Goal: Information Seeking & Learning: Learn about a topic

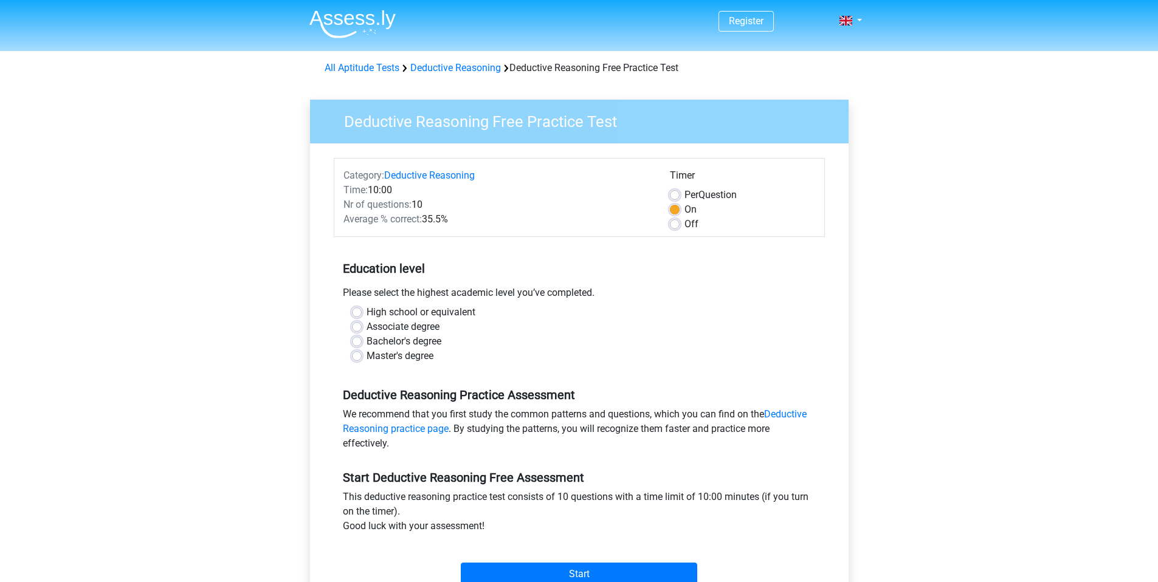
click at [419, 328] on label "Associate degree" at bounding box center [403, 327] width 73 height 15
click at [362, 328] on input "Associate degree" at bounding box center [357, 326] width 10 height 12
radio input "true"
click at [427, 316] on label "High school or equivalent" at bounding box center [421, 312] width 109 height 15
click at [362, 316] on input "High school or equivalent" at bounding box center [357, 311] width 10 height 12
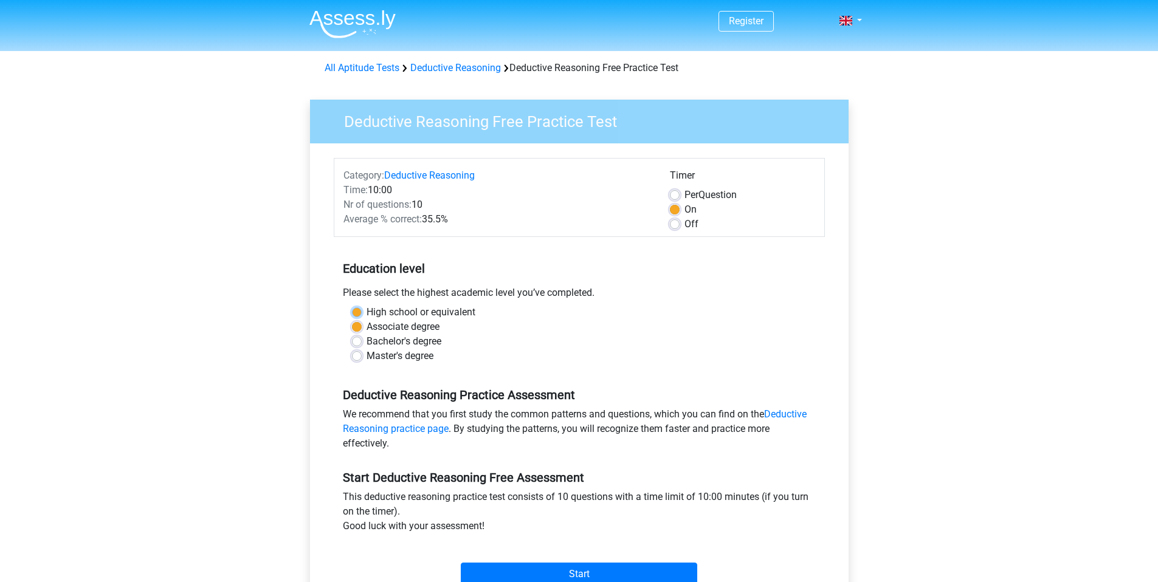
radio input "true"
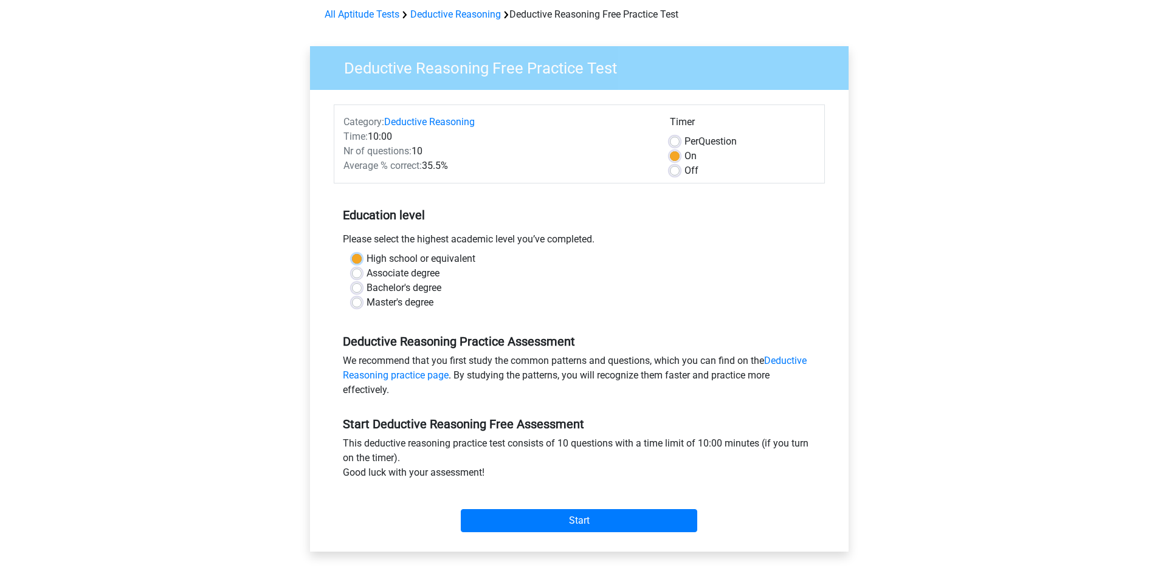
scroll to position [118, 0]
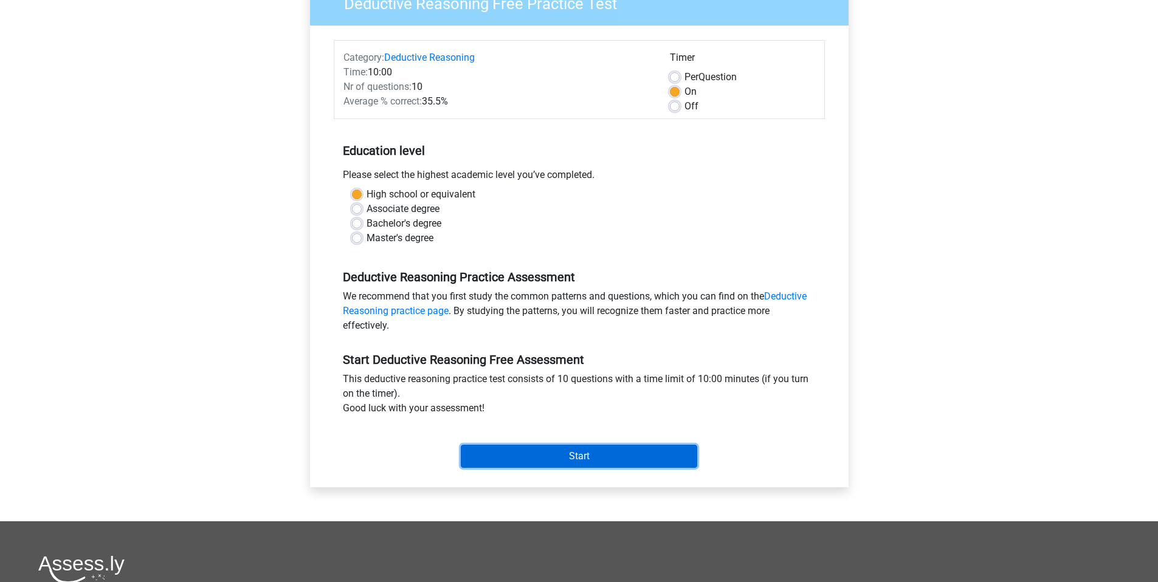
click at [568, 450] on input "Start" at bounding box center [579, 456] width 236 height 23
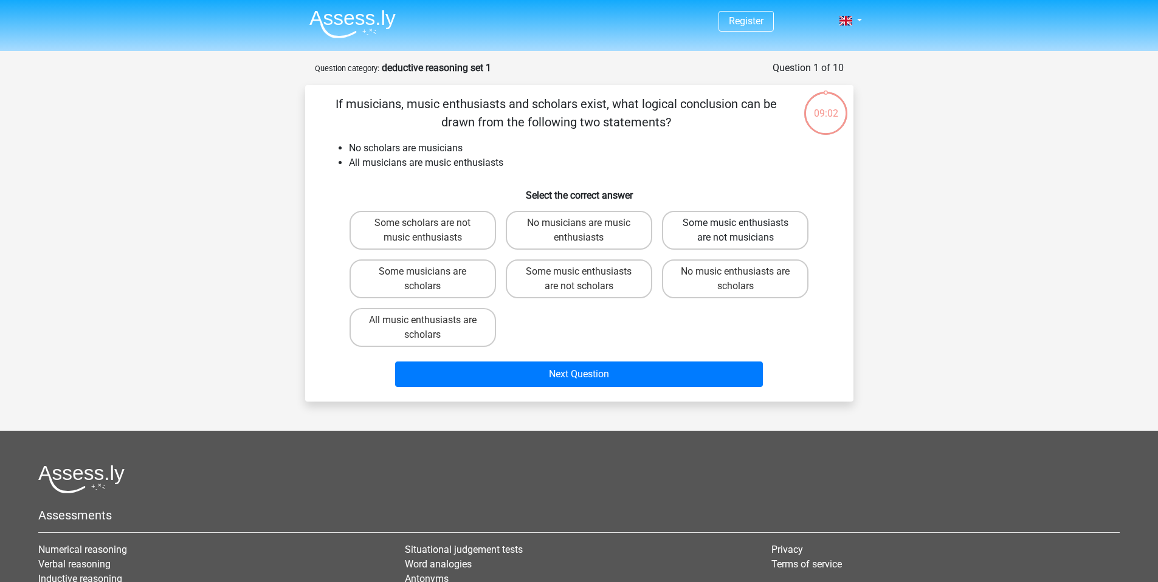
click at [697, 235] on label "Some music enthusiasts are not musicians" at bounding box center [735, 230] width 147 height 39
click at [736, 231] on input "Some music enthusiasts are not musicians" at bounding box center [740, 227] width 8 height 8
radio input "true"
click at [593, 269] on label "Some music enthusiasts are not scholars" at bounding box center [579, 279] width 147 height 39
click at [587, 272] on input "Some music enthusiasts are not scholars" at bounding box center [583, 276] width 8 height 8
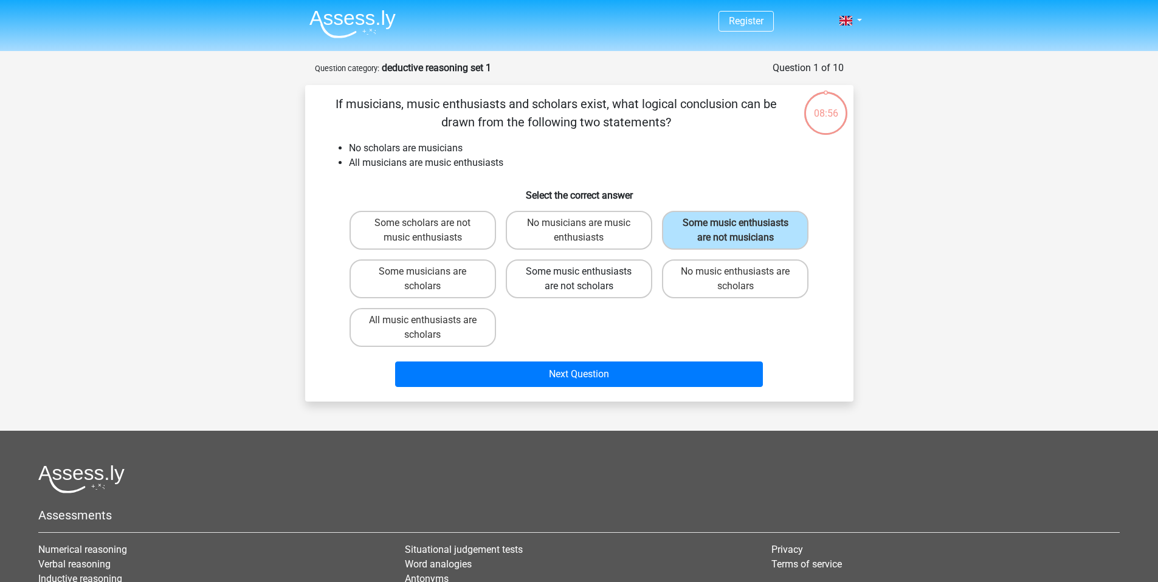
radio input "true"
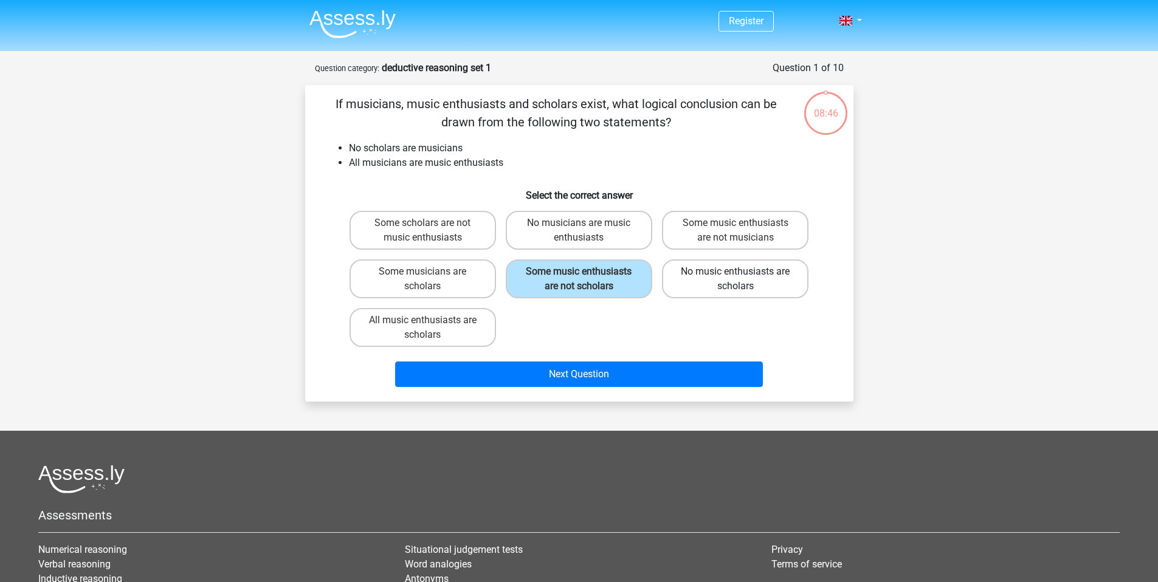
click at [742, 288] on label "No music enthusiasts are scholars" at bounding box center [735, 279] width 147 height 39
click at [742, 280] on input "No music enthusiasts are scholars" at bounding box center [740, 276] width 8 height 8
radio input "true"
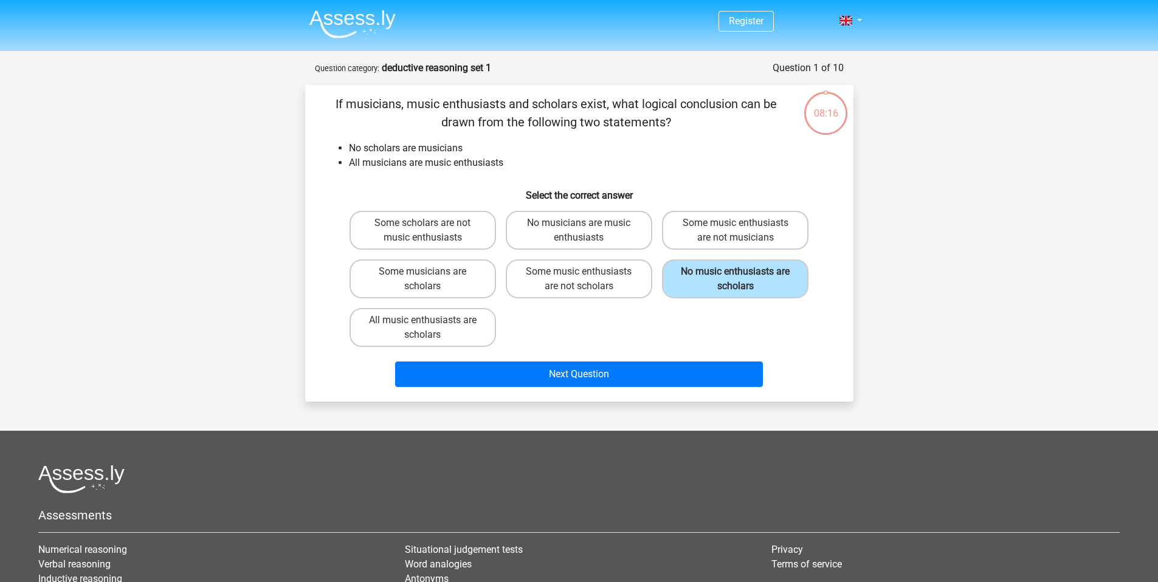
click at [643, 360] on div "Next Question" at bounding box center [579, 372] width 509 height 40
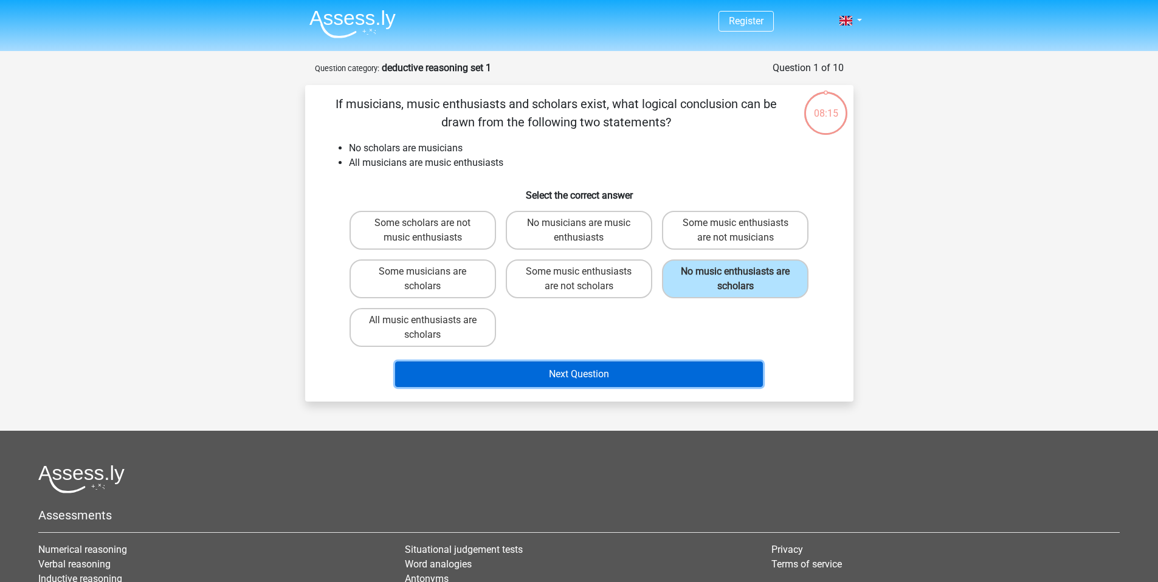
click at [646, 367] on button "Next Question" at bounding box center [579, 375] width 368 height 26
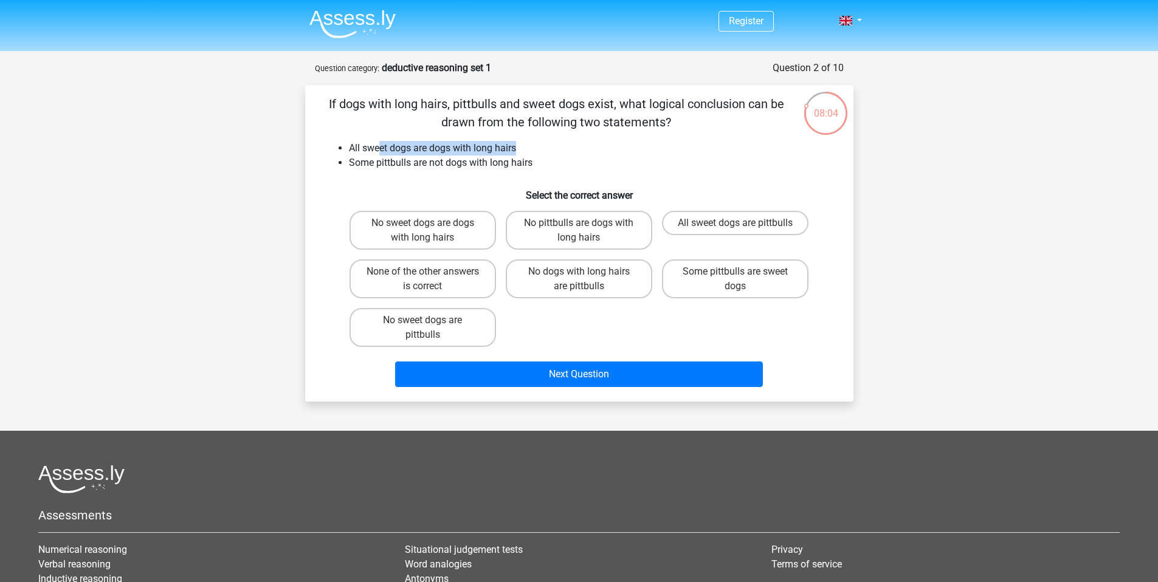
drag, startPoint x: 380, startPoint y: 148, endPoint x: 560, endPoint y: 146, distance: 180.6
click at [560, 146] on li "All sweet dogs are dogs with long hairs" at bounding box center [591, 148] width 485 height 15
click at [503, 156] on li "Some pittbulls are not dogs with long hairs" at bounding box center [591, 163] width 485 height 15
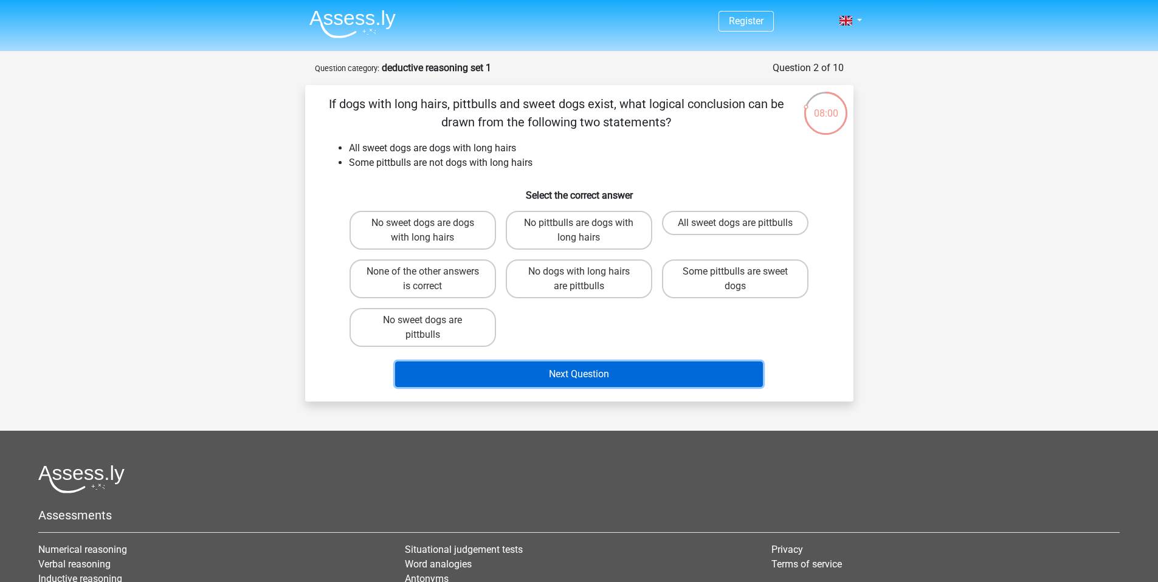
click at [588, 370] on button "Next Question" at bounding box center [579, 375] width 368 height 26
click at [588, 369] on button "Next Question" at bounding box center [579, 375] width 368 height 26
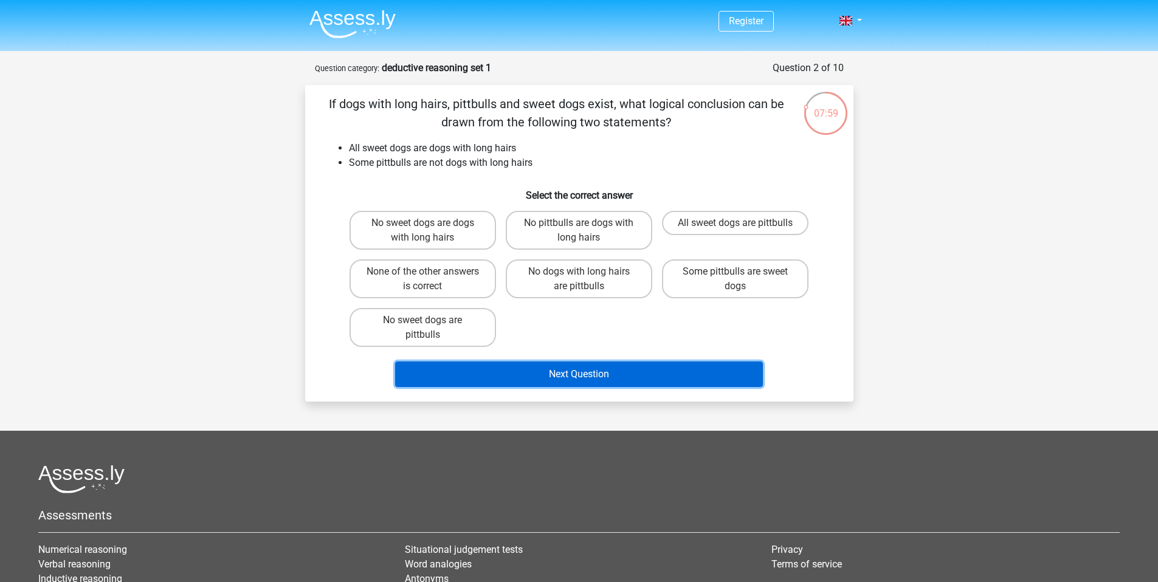
click at [587, 370] on button "Next Question" at bounding box center [579, 375] width 368 height 26
click at [593, 373] on button "Next Question" at bounding box center [579, 375] width 368 height 26
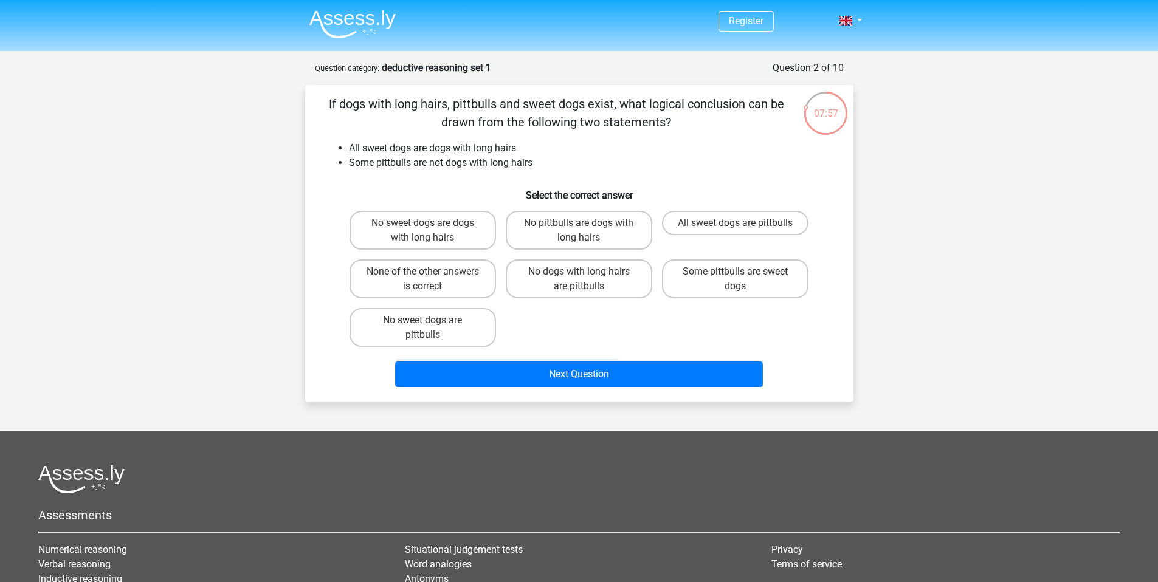
click at [568, 197] on h6 "Select the correct answer" at bounding box center [579, 190] width 509 height 21
click at [570, 254] on div "No pittbulls are dogs with long hairs" at bounding box center [579, 230] width 156 height 49
drag, startPoint x: 575, startPoint y: 223, endPoint x: 583, endPoint y: 252, distance: 30.2
click at [575, 224] on label "No pittbulls are dogs with long hairs" at bounding box center [579, 230] width 147 height 39
click at [579, 224] on input "No pittbulls are dogs with long hairs" at bounding box center [583, 227] width 8 height 8
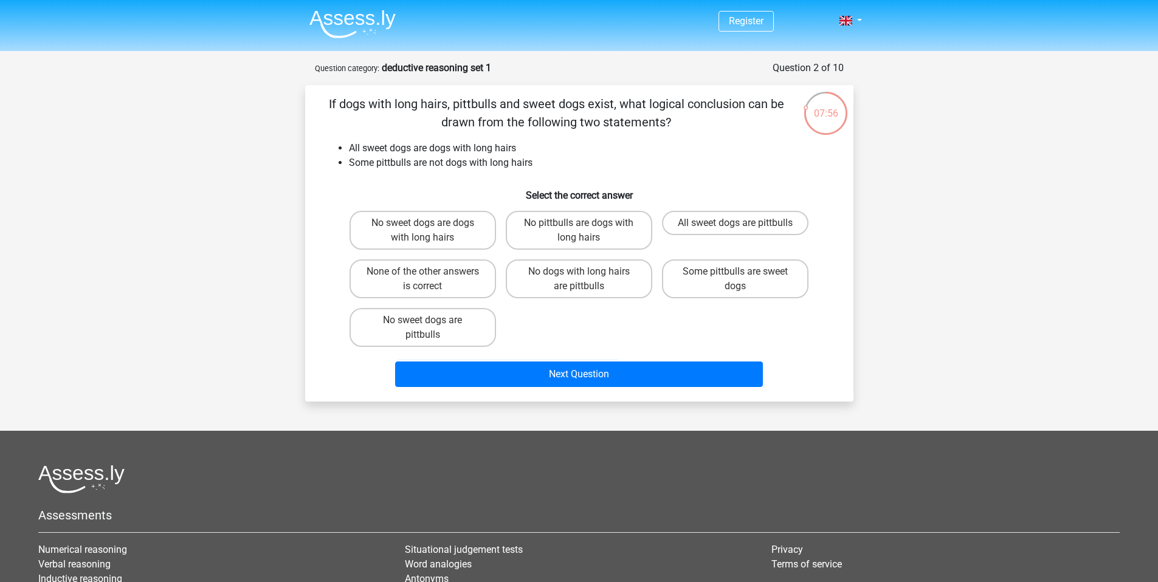
radio input "true"
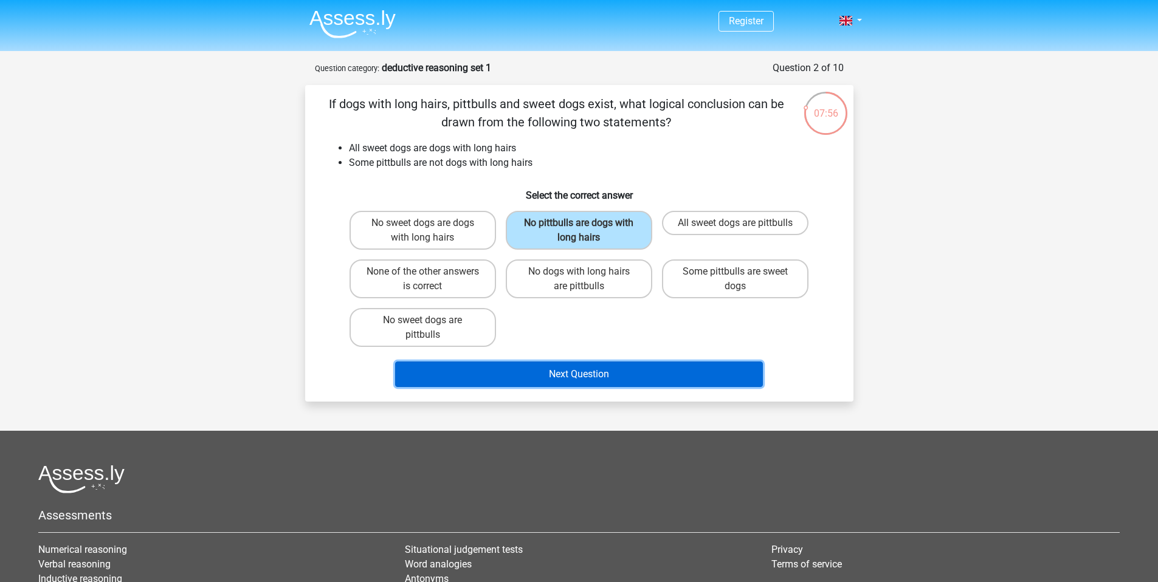
click at [593, 379] on button "Next Question" at bounding box center [579, 375] width 368 height 26
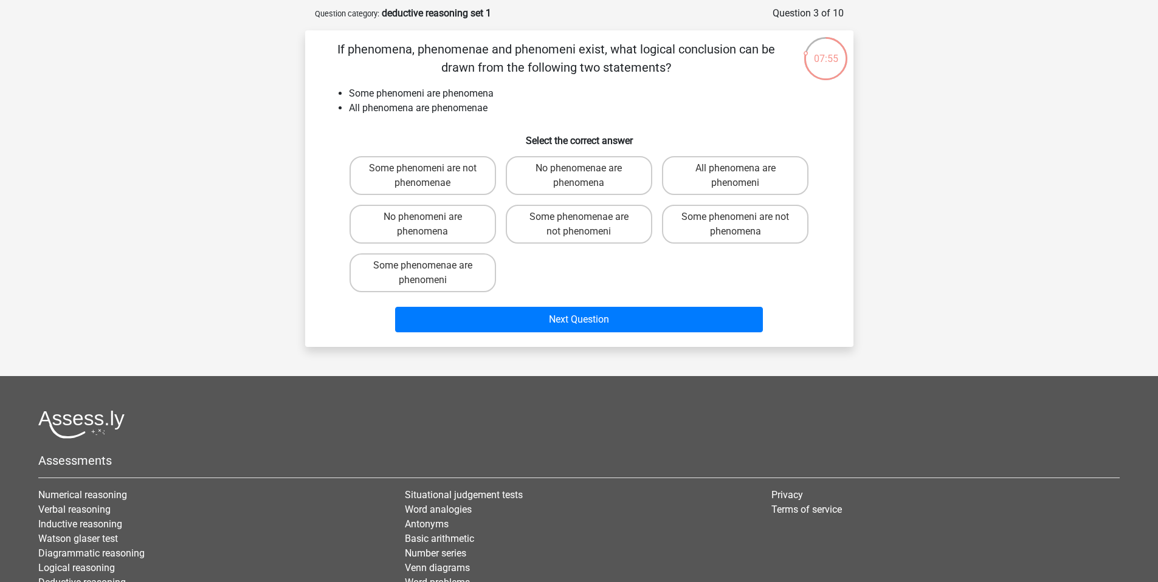
scroll to position [61, 0]
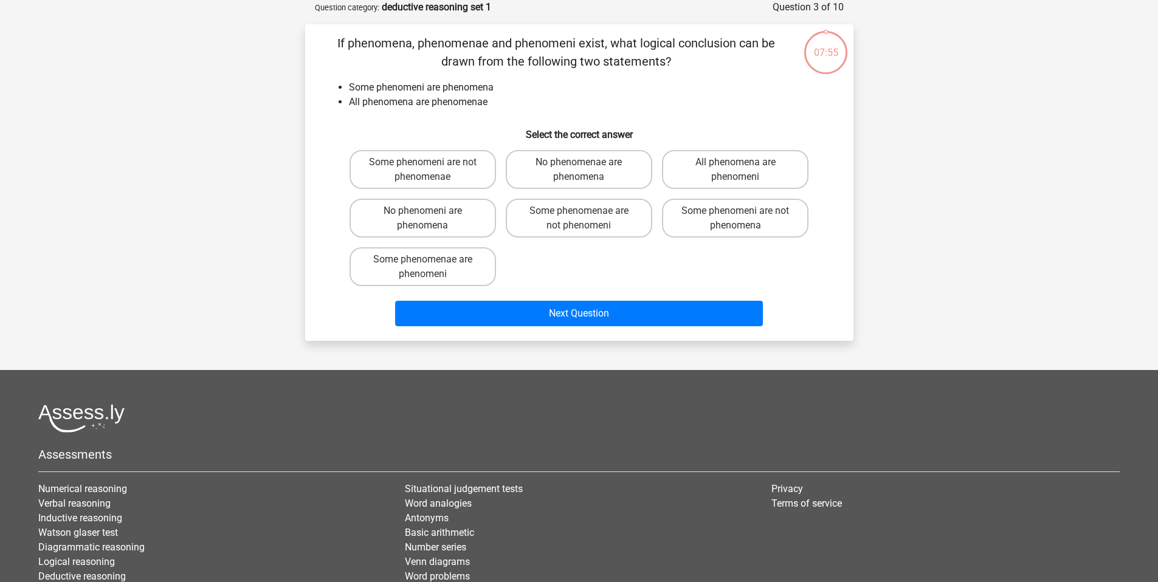
drag, startPoint x: 594, startPoint y: 284, endPoint x: 595, endPoint y: 277, distance: 7.3
click at [593, 287] on div "Some phenomeni are not phenomenae No phenomenae are phenomena All phenomena are…" at bounding box center [579, 218] width 469 height 146
drag, startPoint x: 594, startPoint y: 221, endPoint x: 602, endPoint y: 240, distance: 20.7
click at [593, 221] on label "Some phenomenae are not phenomeni" at bounding box center [579, 218] width 147 height 39
click at [587, 219] on input "Some phenomenae are not phenomeni" at bounding box center [583, 215] width 8 height 8
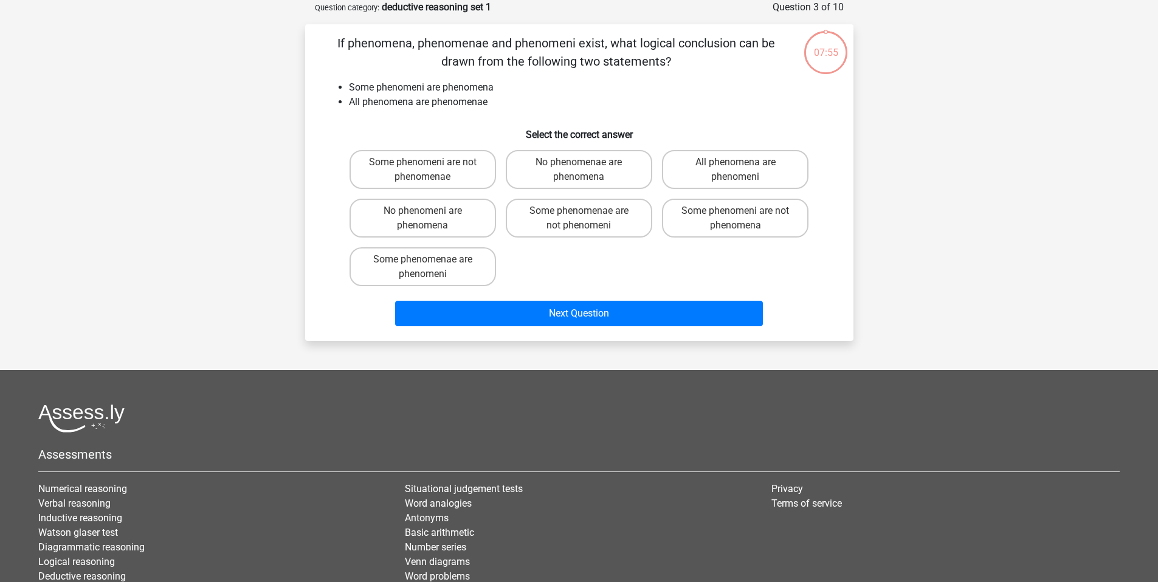
radio input "true"
click at [624, 333] on div "If phenomena, phenomenae and phenomeni exist, what logical conclusion can be dr…" at bounding box center [579, 182] width 548 height 317
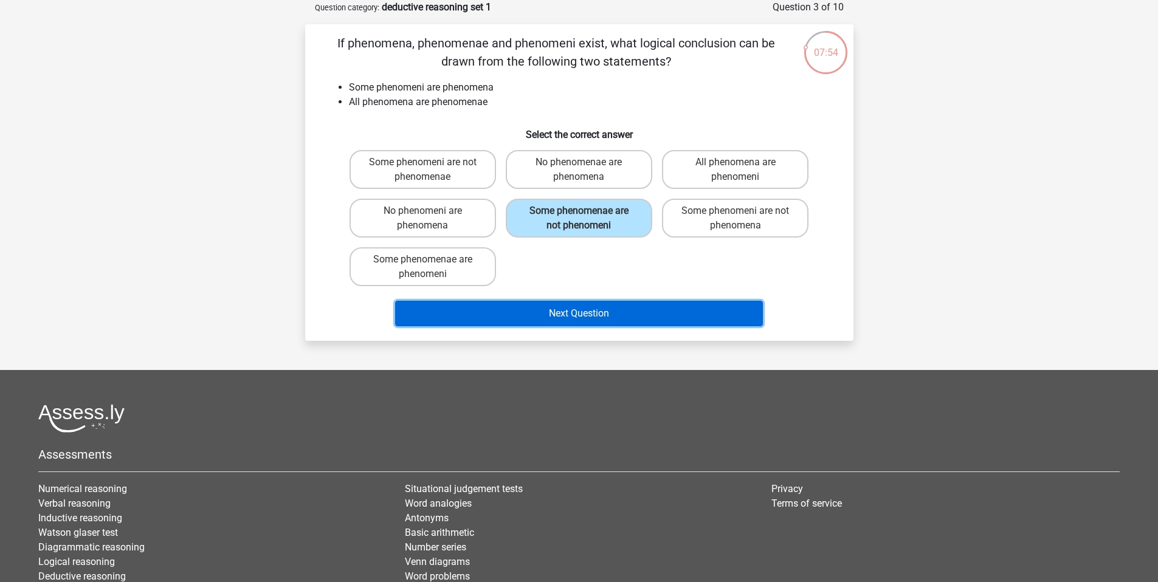
click at [620, 312] on button "Next Question" at bounding box center [579, 314] width 368 height 26
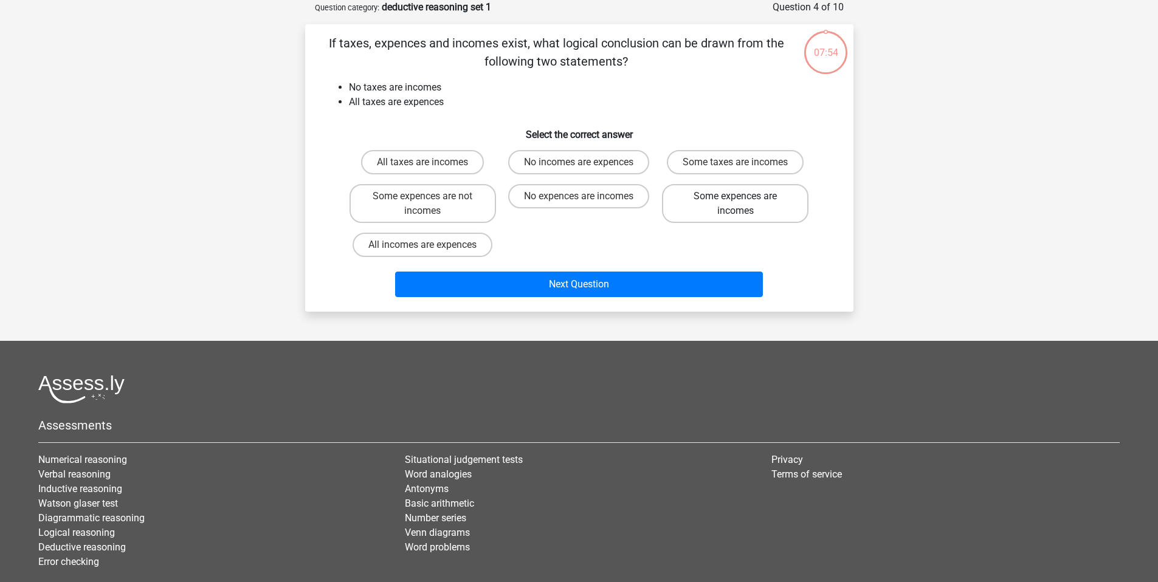
click at [736, 207] on label "Some expences are incomes" at bounding box center [735, 203] width 147 height 39
click at [736, 204] on input "Some expences are incomes" at bounding box center [740, 200] width 8 height 8
radio input "true"
click at [649, 320] on div "Register Nederlands English" at bounding box center [579, 300] width 1158 height 723
click at [652, 261] on div "All taxes are incomes No incomes are expences Some taxes are incomes Some expen…" at bounding box center [579, 203] width 469 height 117
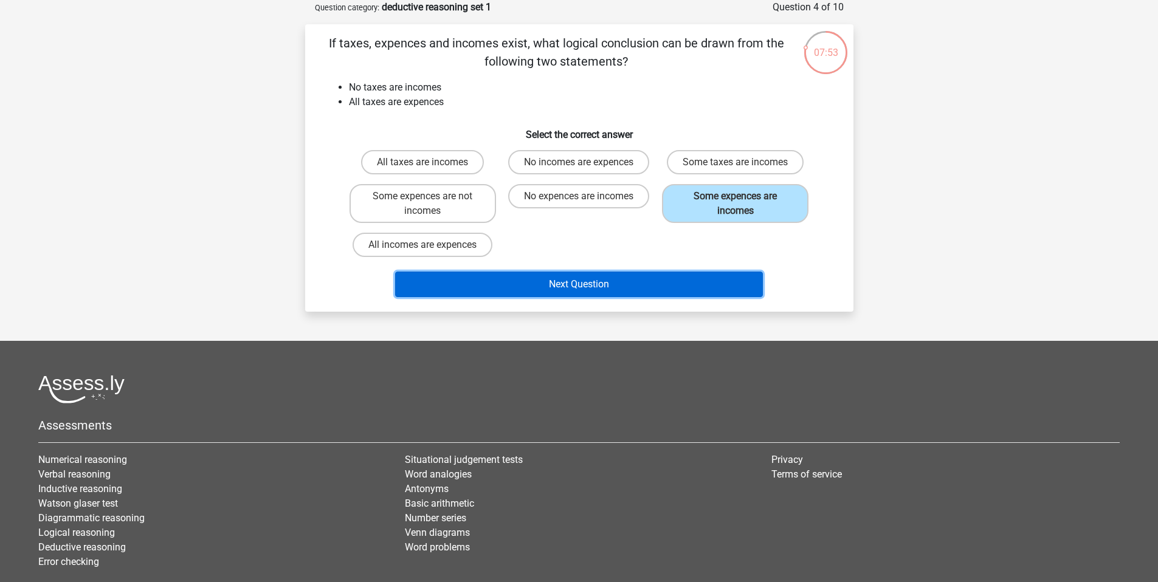
click at [650, 278] on button "Next Question" at bounding box center [579, 285] width 368 height 26
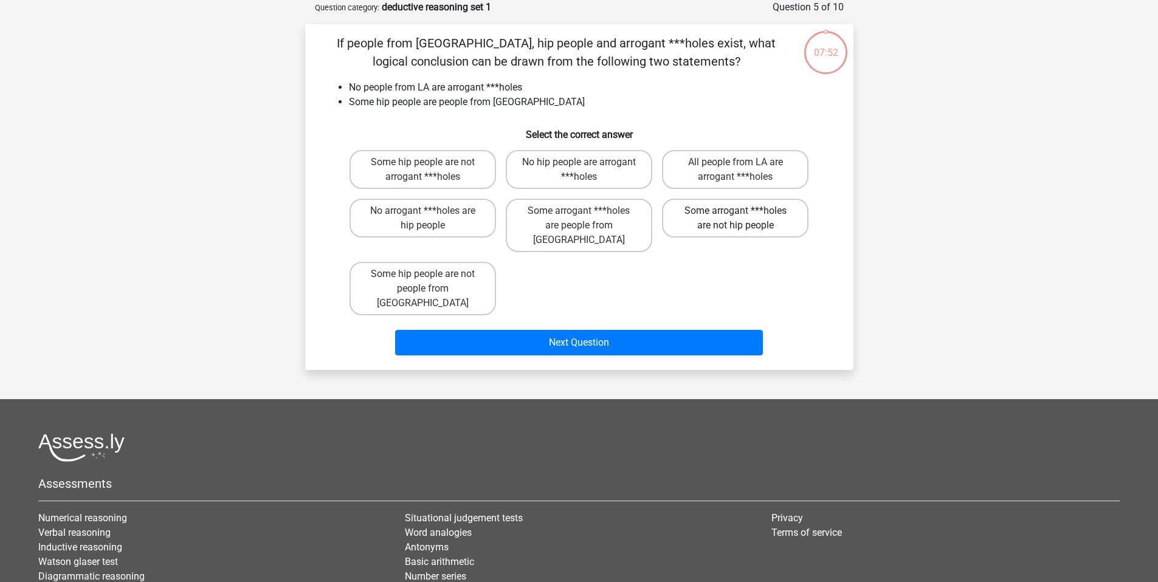
click at [703, 199] on label "Some arrogant ***holes are not hip people" at bounding box center [735, 218] width 147 height 39
click at [736, 211] on input "Some arrogant ***holes are not hip people" at bounding box center [740, 215] width 8 height 8
radio input "true"
click at [708, 230] on label "Some arrogant ***holes are not hip people" at bounding box center [735, 218] width 147 height 39
click at [736, 219] on input "Some arrogant ***holes are not hip people" at bounding box center [740, 215] width 8 height 8
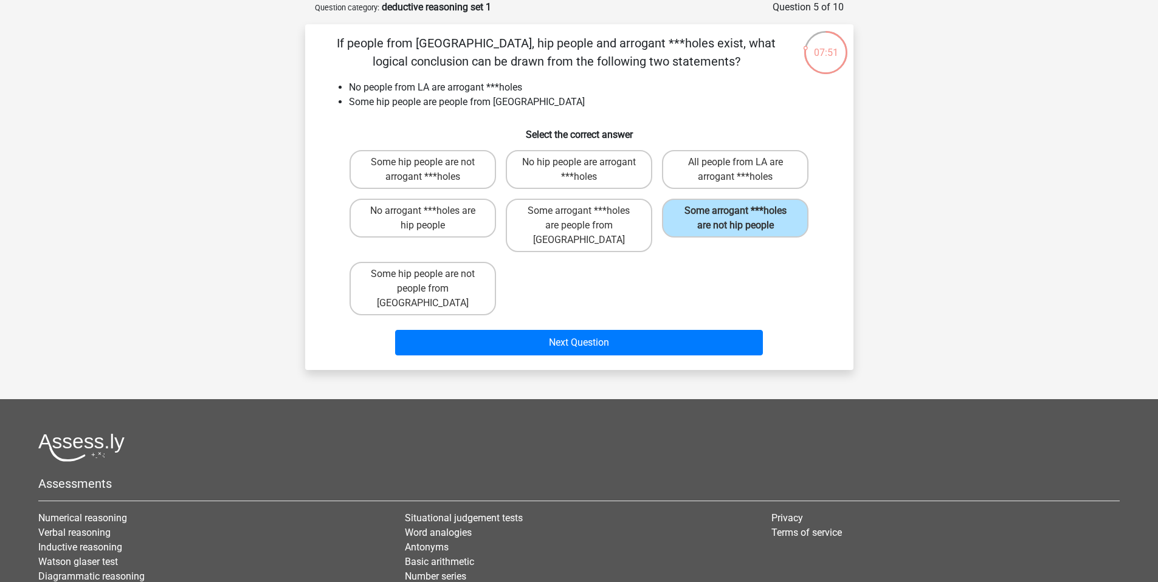
click at [694, 320] on div "Next Question" at bounding box center [579, 340] width 509 height 40
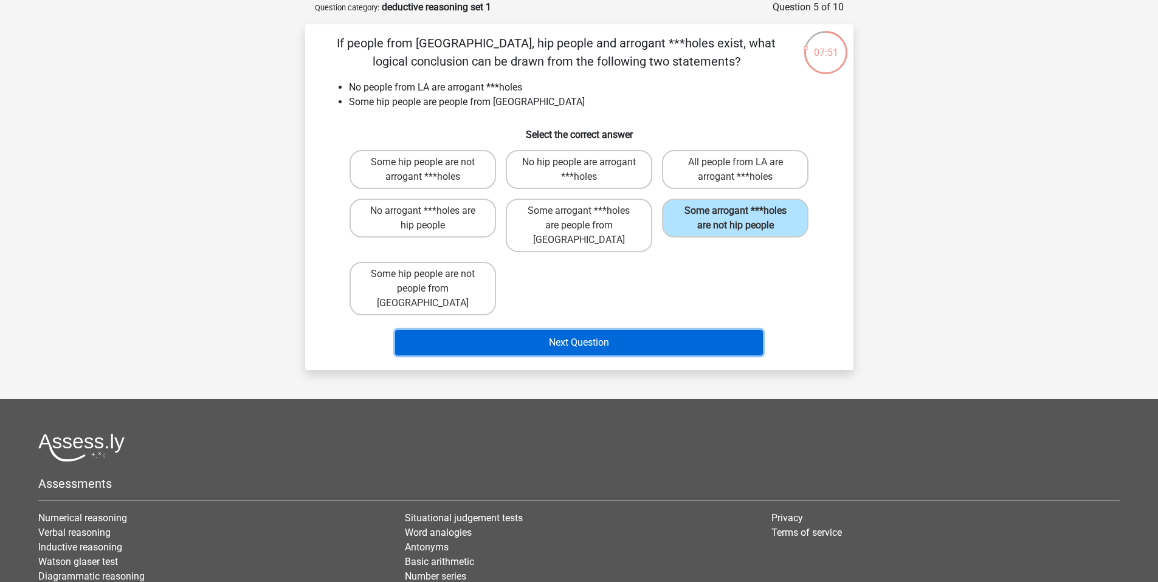
click at [696, 330] on button "Next Question" at bounding box center [579, 343] width 368 height 26
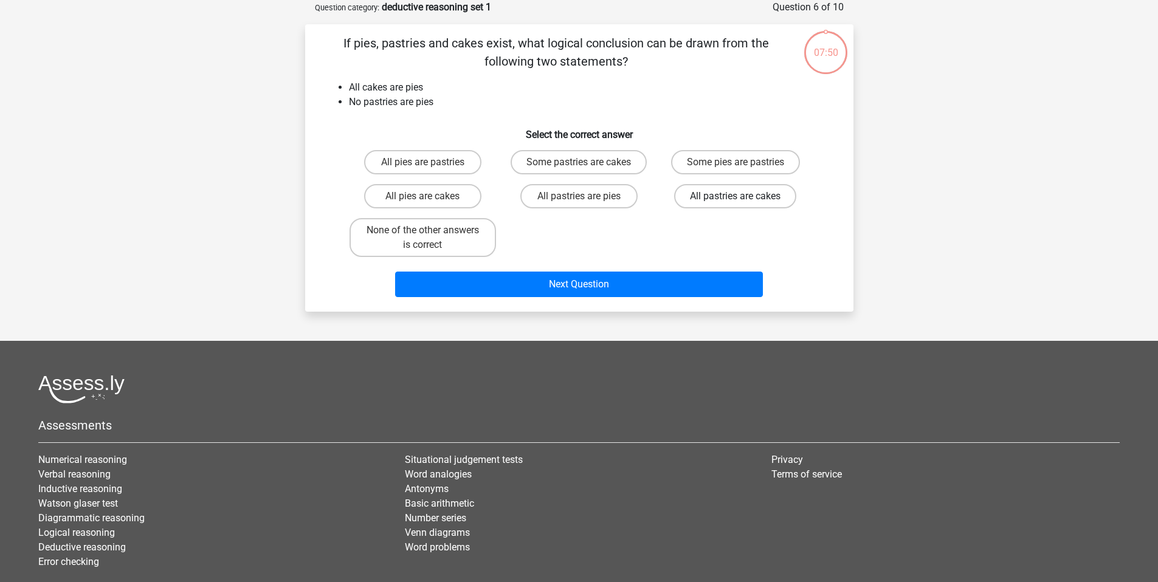
click at [722, 200] on label "All pastries are cakes" at bounding box center [735, 196] width 122 height 24
click at [736, 200] on input "All pastries are cakes" at bounding box center [740, 200] width 8 height 8
radio input "true"
click at [719, 269] on div "Next Question" at bounding box center [579, 282] width 509 height 40
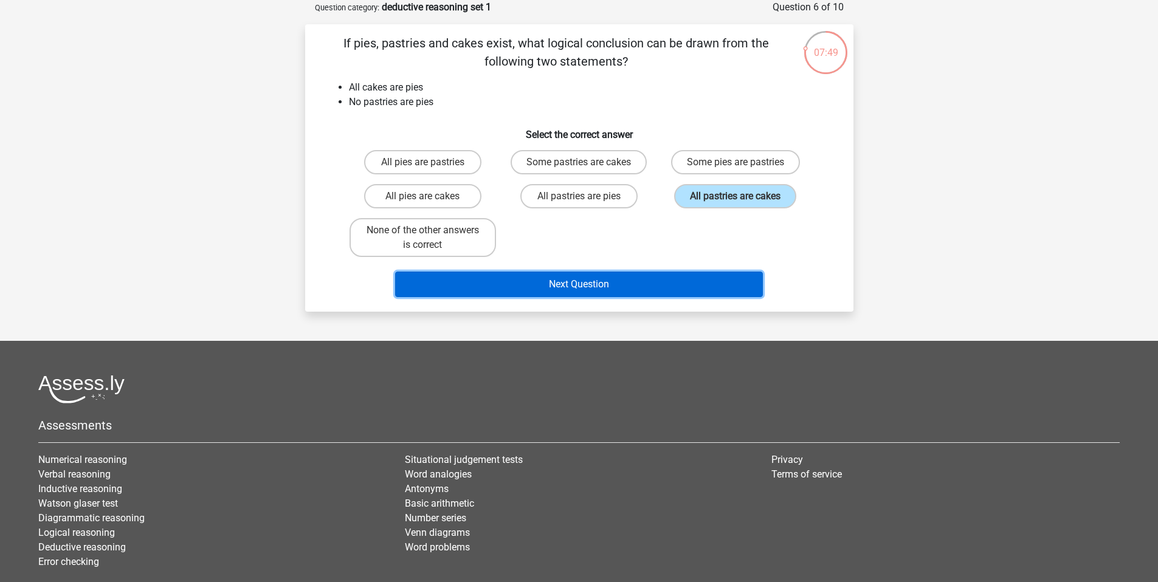
click at [719, 275] on button "Next Question" at bounding box center [579, 285] width 368 height 26
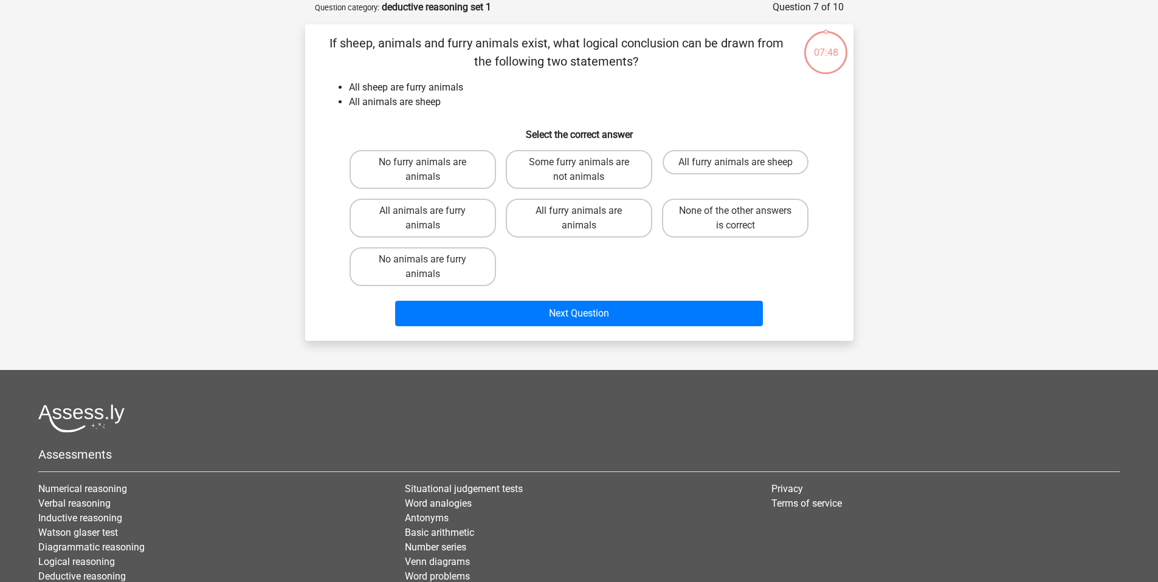
click at [723, 123] on h6 "Select the correct answer" at bounding box center [579, 129] width 509 height 21
click at [715, 156] on label "All furry animals are sheep" at bounding box center [736, 162] width 146 height 24
click at [736, 162] on input "All furry animals are sheep" at bounding box center [740, 166] width 8 height 8
radio input "true"
click at [714, 165] on label "All furry animals are sheep" at bounding box center [736, 162] width 146 height 24
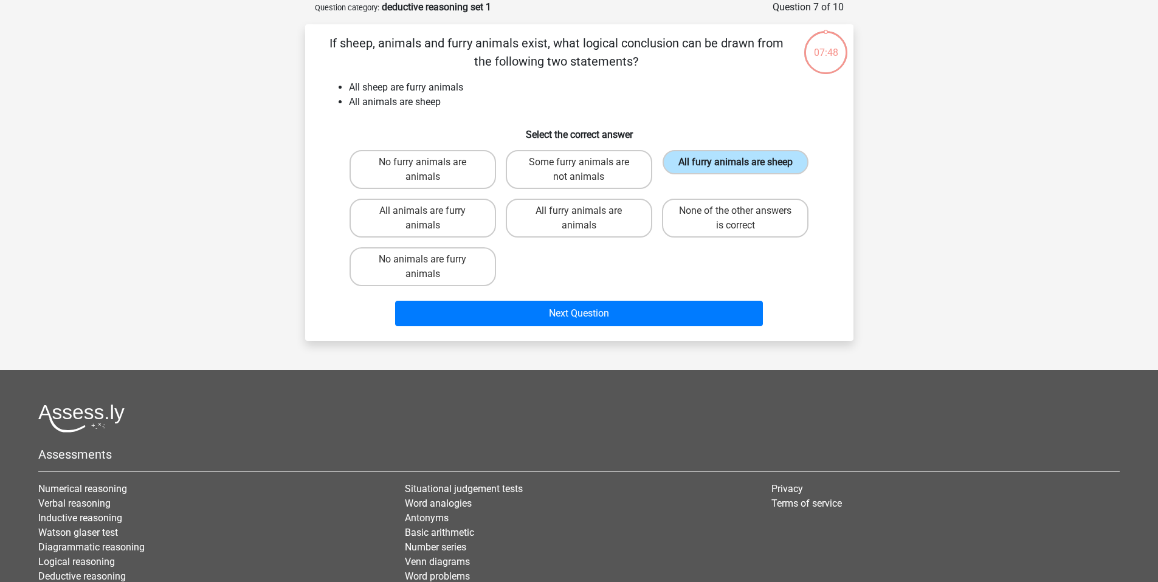
click at [736, 165] on input "All furry animals are sheep" at bounding box center [740, 166] width 8 height 8
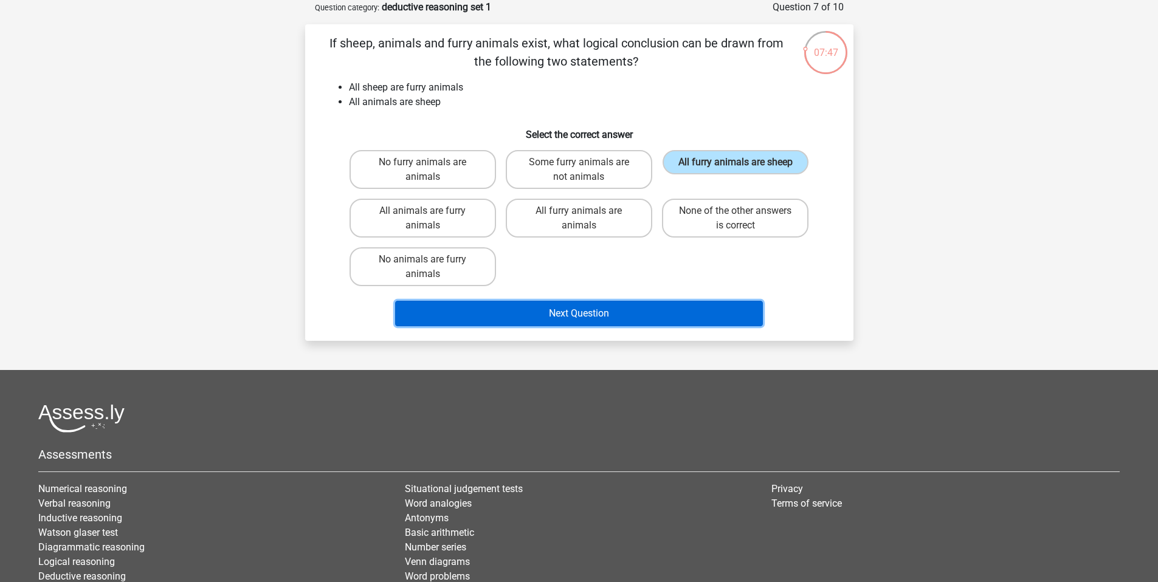
click at [701, 308] on button "Next Question" at bounding box center [579, 314] width 368 height 26
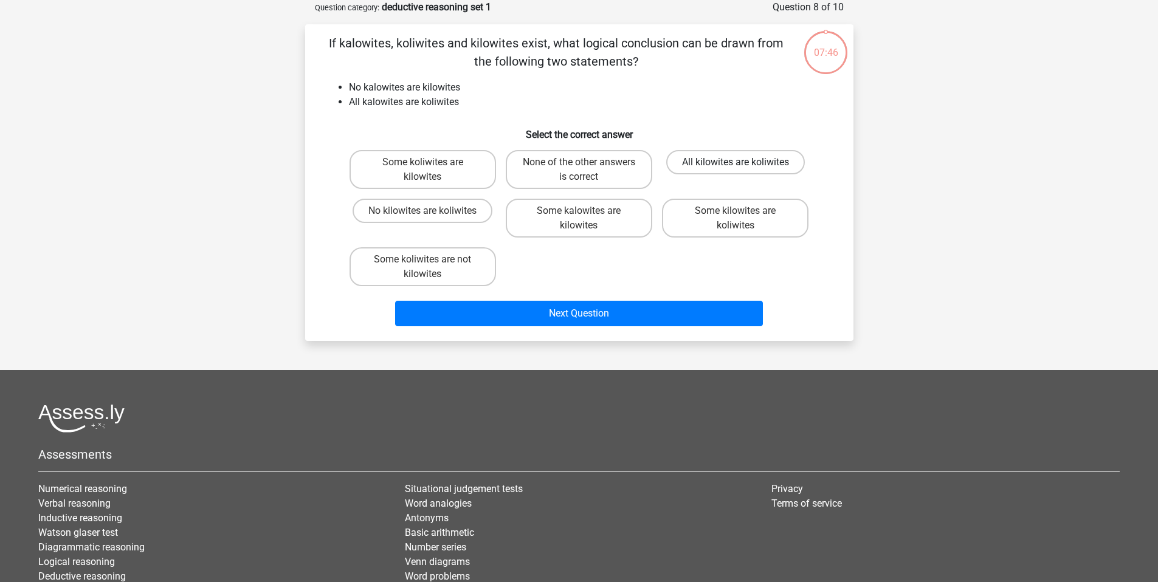
click at [691, 170] on label "All kilowites are koliwites" at bounding box center [735, 162] width 139 height 24
click at [736, 170] on input "All kilowites are koliwites" at bounding box center [740, 166] width 8 height 8
radio input "true"
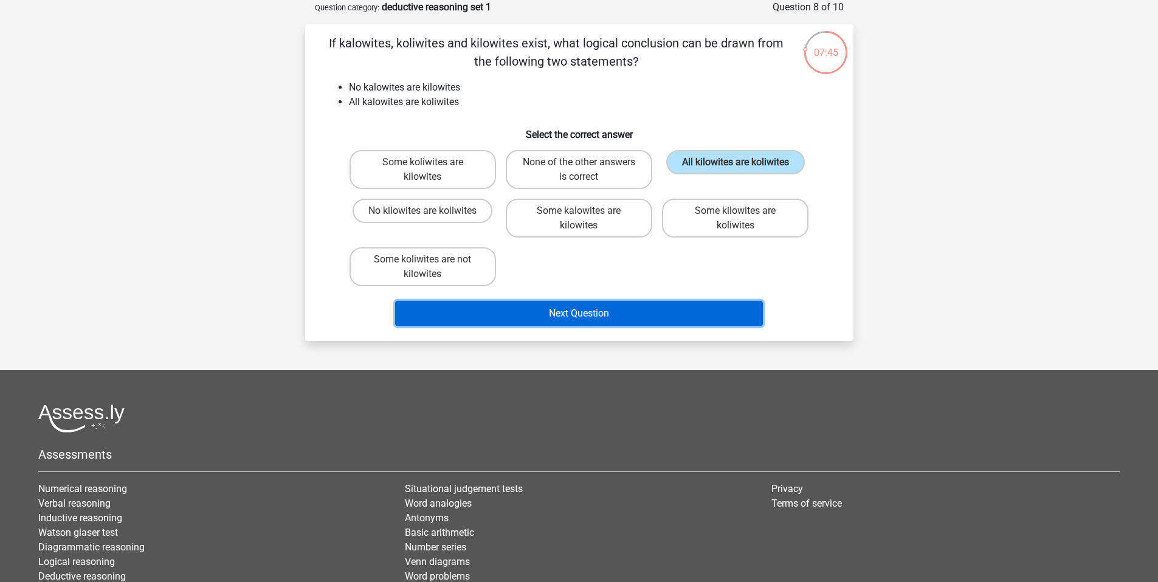
click at [689, 312] on button "Next Question" at bounding box center [579, 314] width 368 height 26
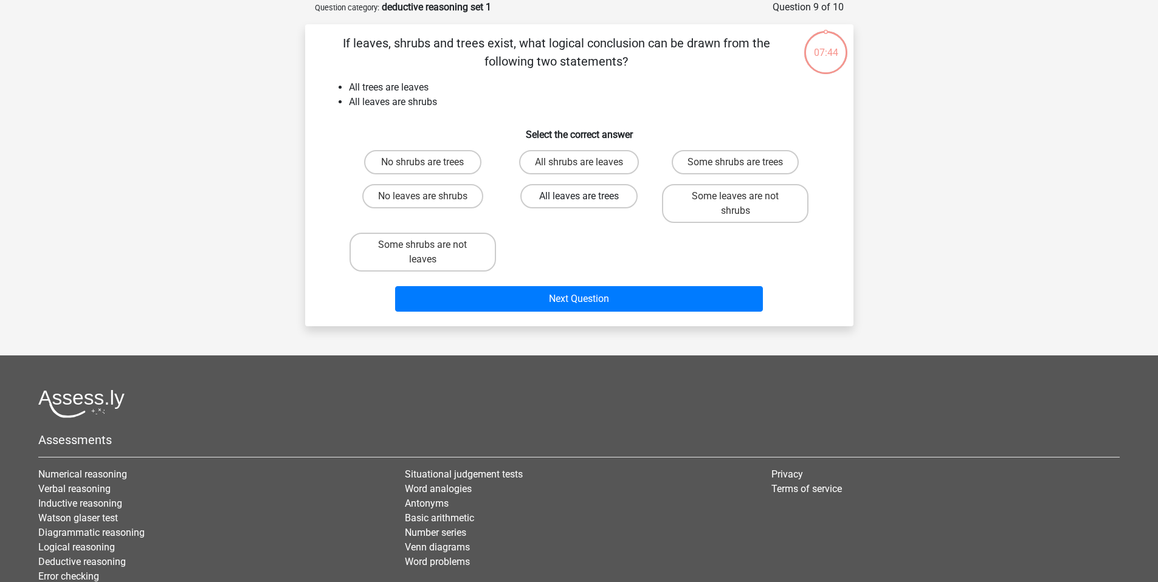
click at [548, 202] on label "All leaves are trees" at bounding box center [578, 196] width 117 height 24
click at [579, 202] on input "All leaves are trees" at bounding box center [583, 200] width 8 height 8
radio input "true"
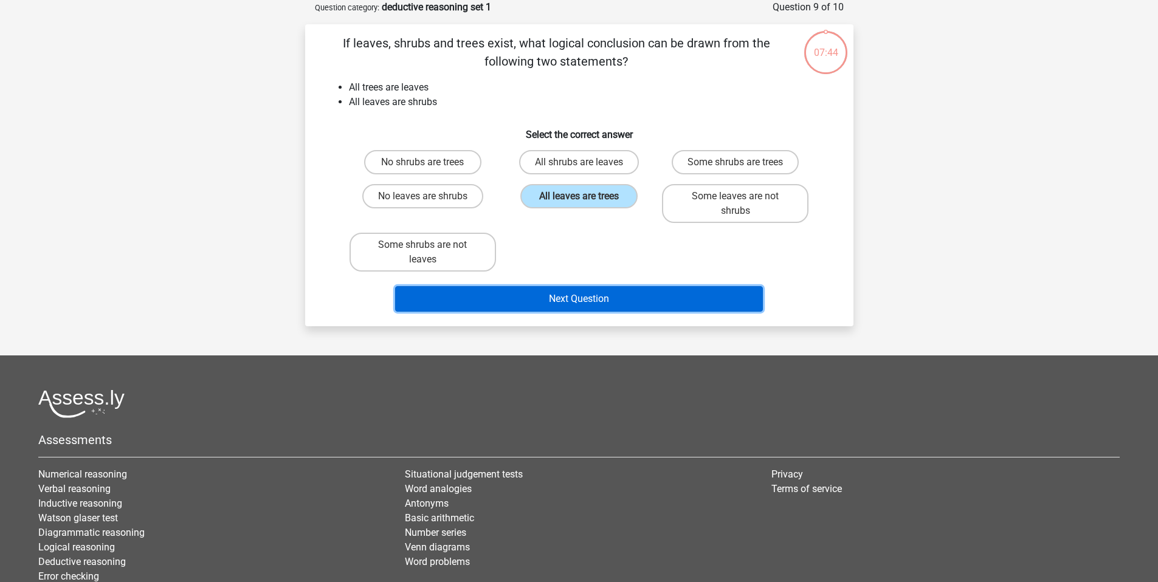
click at [568, 292] on button "Next Question" at bounding box center [579, 299] width 368 height 26
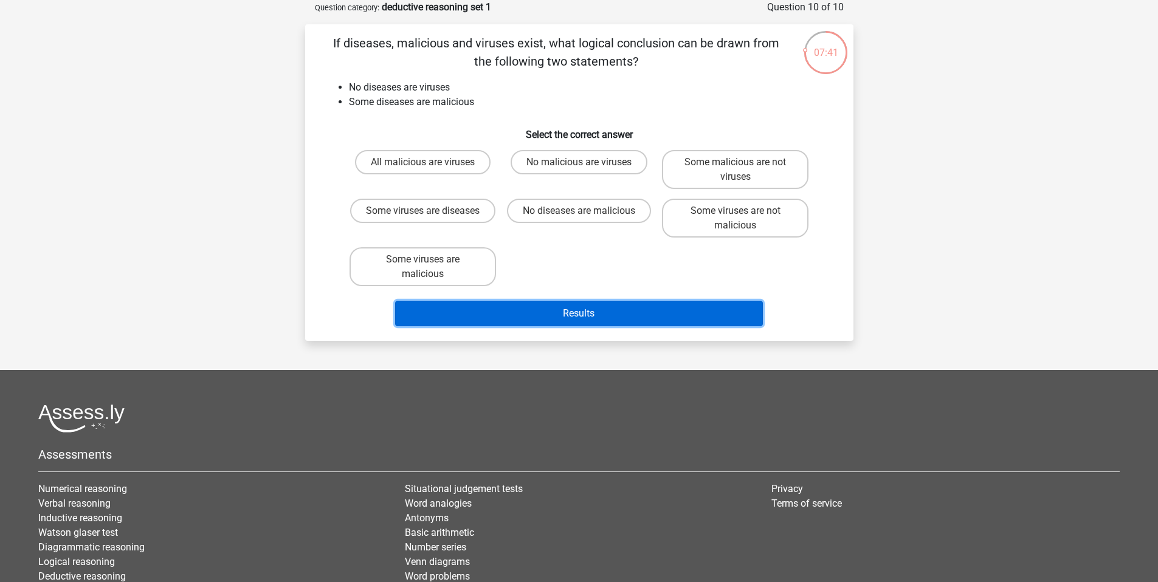
click at [512, 304] on button "Results" at bounding box center [579, 314] width 368 height 26
drag, startPoint x: 460, startPoint y: 160, endPoint x: 553, endPoint y: 304, distance: 171.3
click at [460, 160] on label "All malicious are viruses" at bounding box center [423, 162] width 136 height 24
click at [430, 162] on input "All malicious are viruses" at bounding box center [426, 166] width 8 height 8
radio input "true"
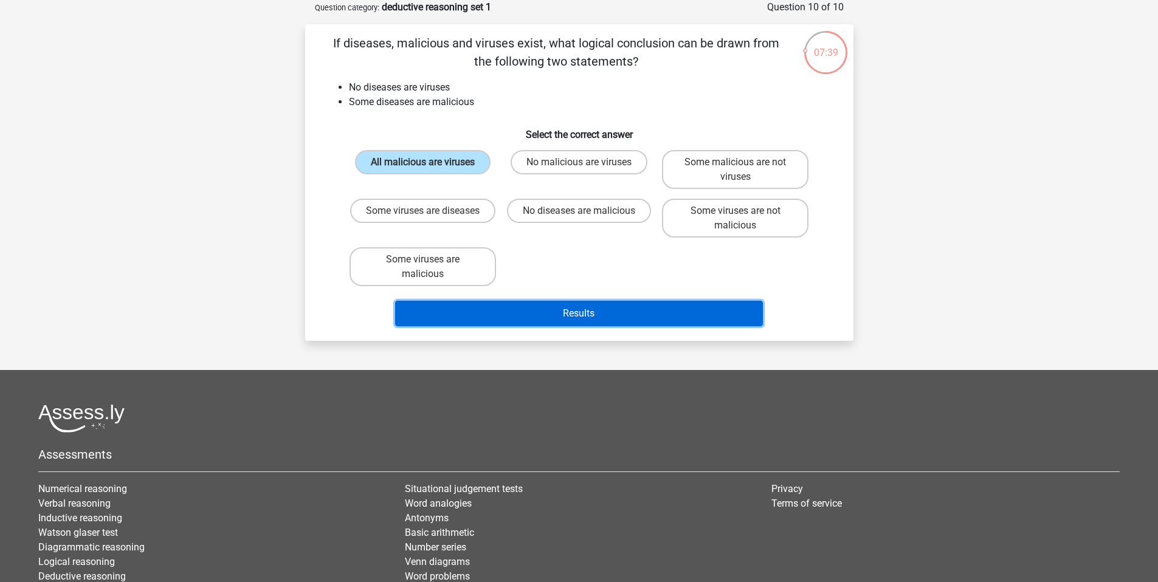
click at [561, 323] on button "Results" at bounding box center [579, 314] width 368 height 26
click at [573, 320] on button "Results" at bounding box center [579, 314] width 368 height 26
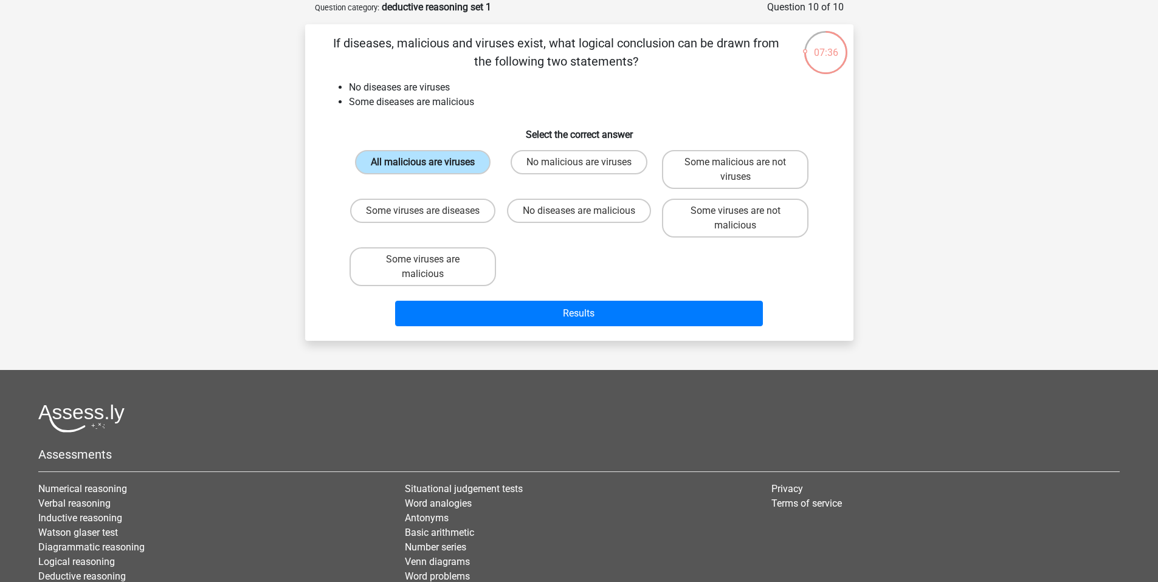
click at [453, 153] on label "All malicious are viruses" at bounding box center [423, 162] width 136 height 24
click at [430, 162] on input "All malicious are viruses" at bounding box center [426, 166] width 8 height 8
click at [573, 165] on label "No malicious are viruses" at bounding box center [579, 162] width 137 height 24
click at [579, 165] on input "No malicious are viruses" at bounding box center [583, 166] width 8 height 8
radio input "true"
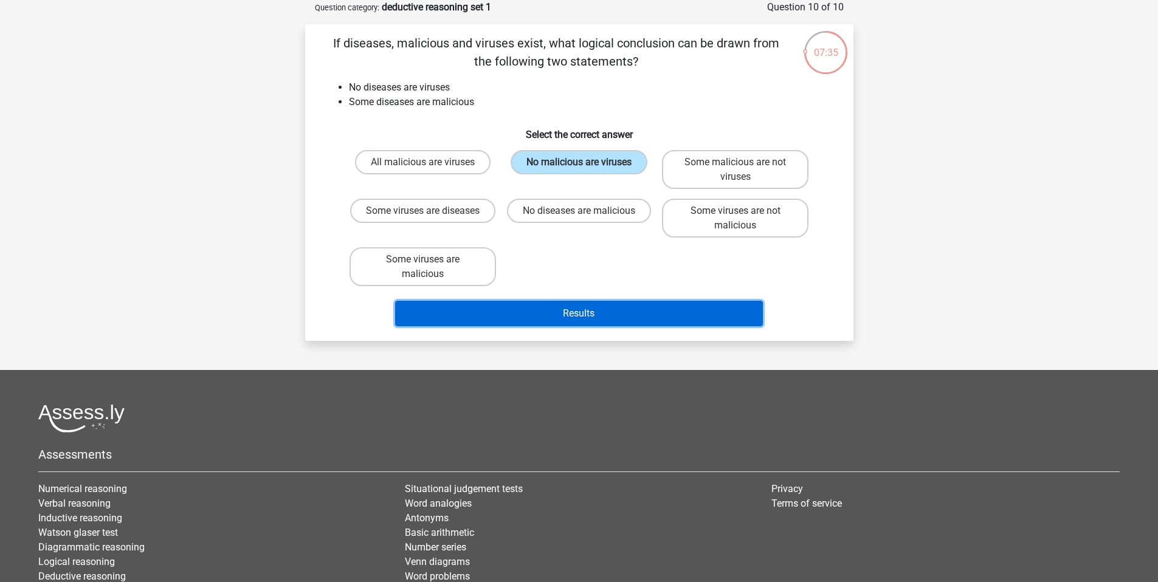
click at [608, 308] on button "Results" at bounding box center [579, 314] width 368 height 26
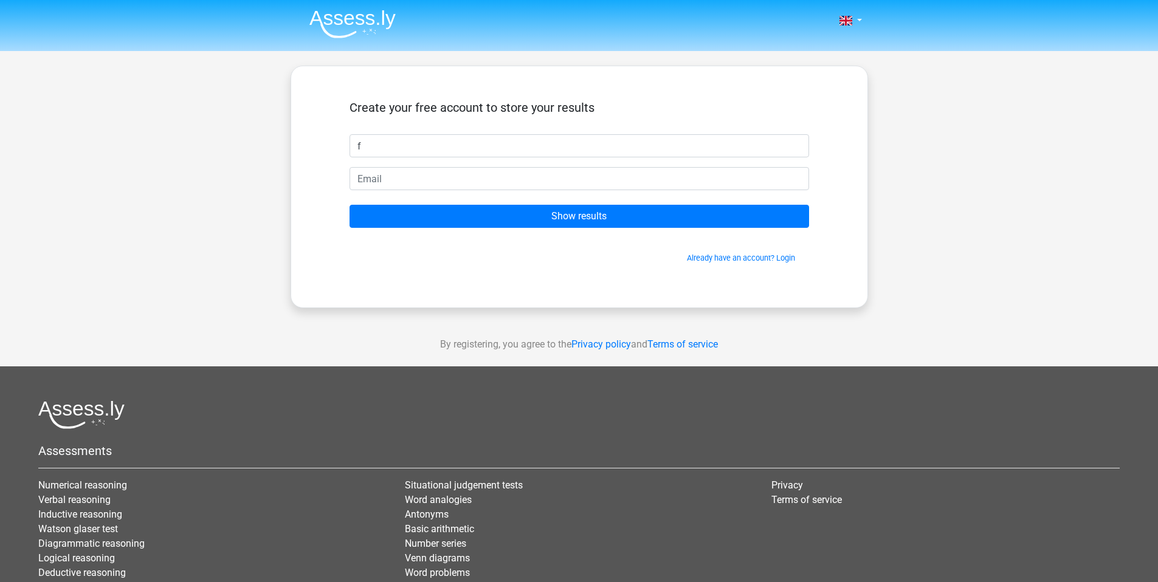
type input "f"
click at [516, 159] on form "Create your free account to store your results f Show results Already have an a…" at bounding box center [580, 182] width 460 height 164
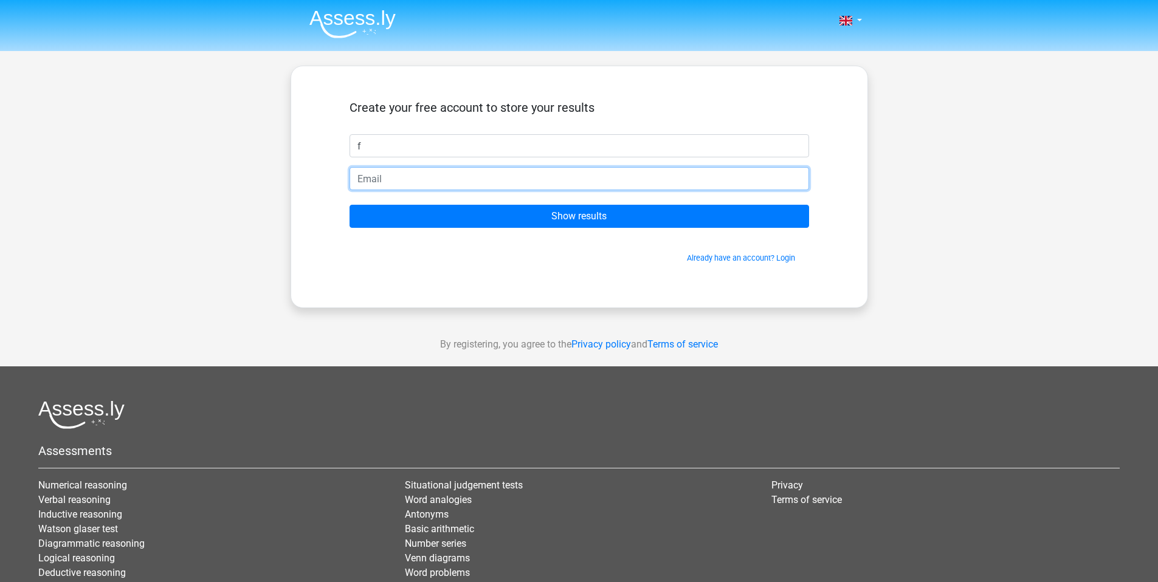
click at [510, 171] on input "email" at bounding box center [580, 178] width 460 height 23
click at [444, 178] on input "bfbfb@gmail.coom" at bounding box center [580, 178] width 460 height 23
type input "[EMAIL_ADDRESS][DOMAIN_NAME]"
click at [350, 205] on input "Show results" at bounding box center [580, 216] width 460 height 23
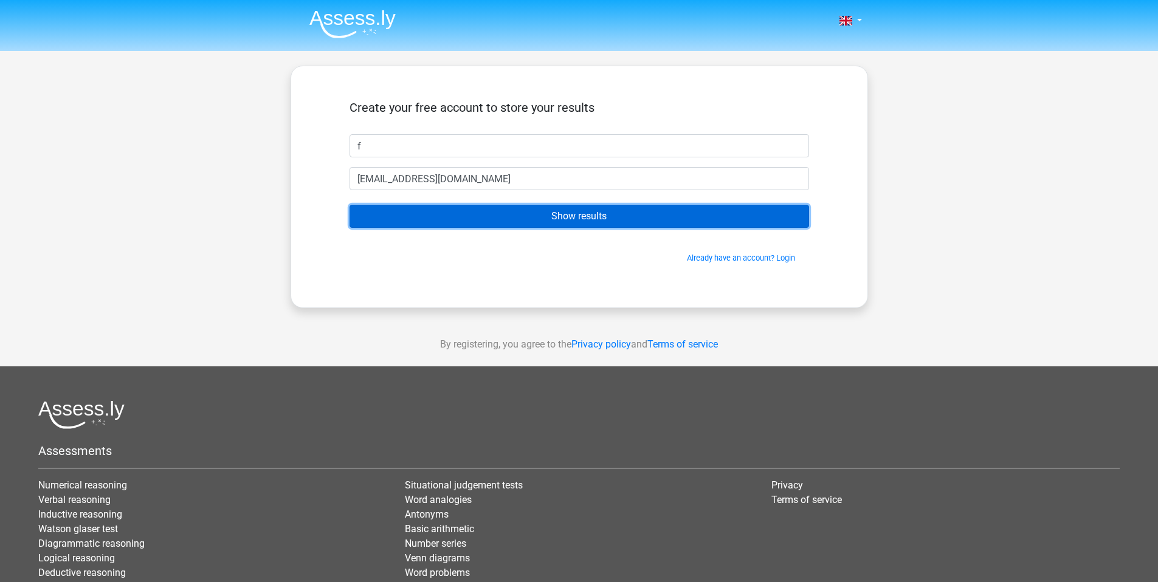
click at [465, 212] on input "Show results" at bounding box center [580, 216] width 460 height 23
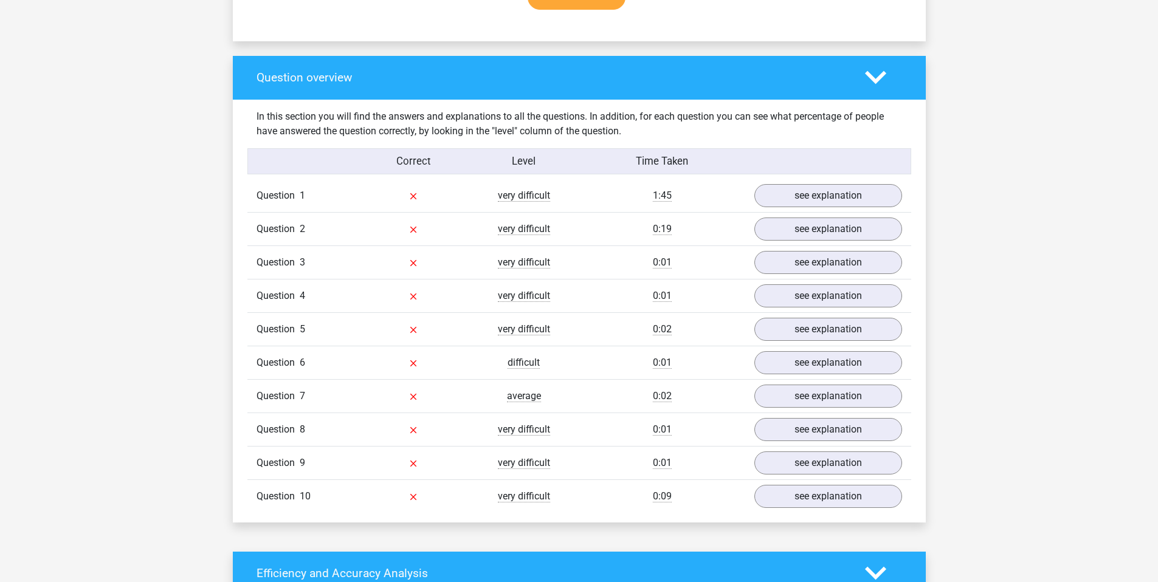
scroll to position [850, 0]
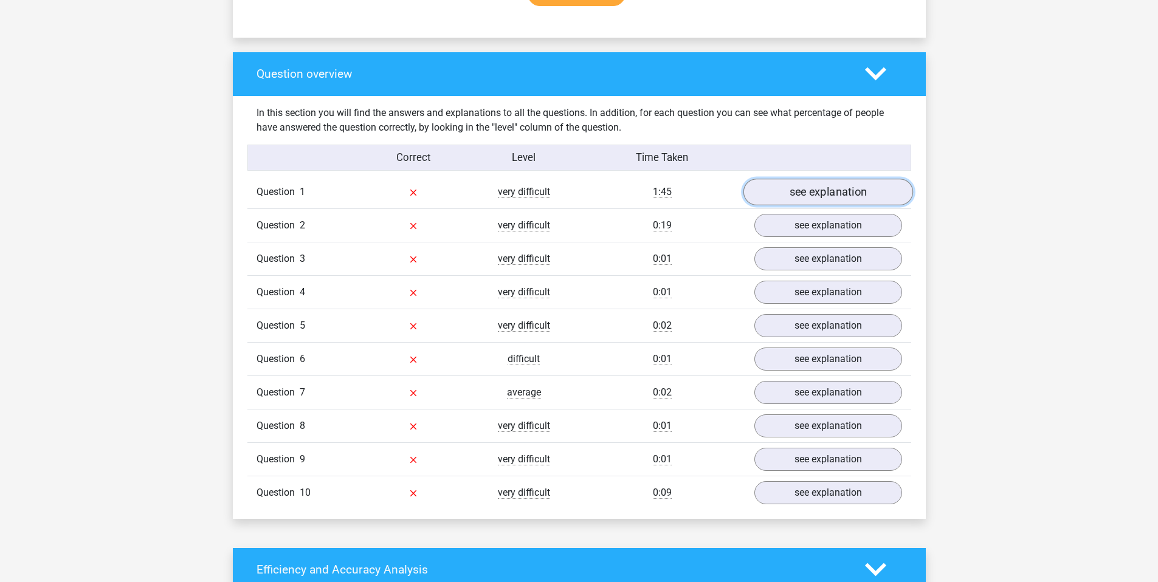
click at [795, 193] on link "see explanation" at bounding box center [828, 192] width 170 height 27
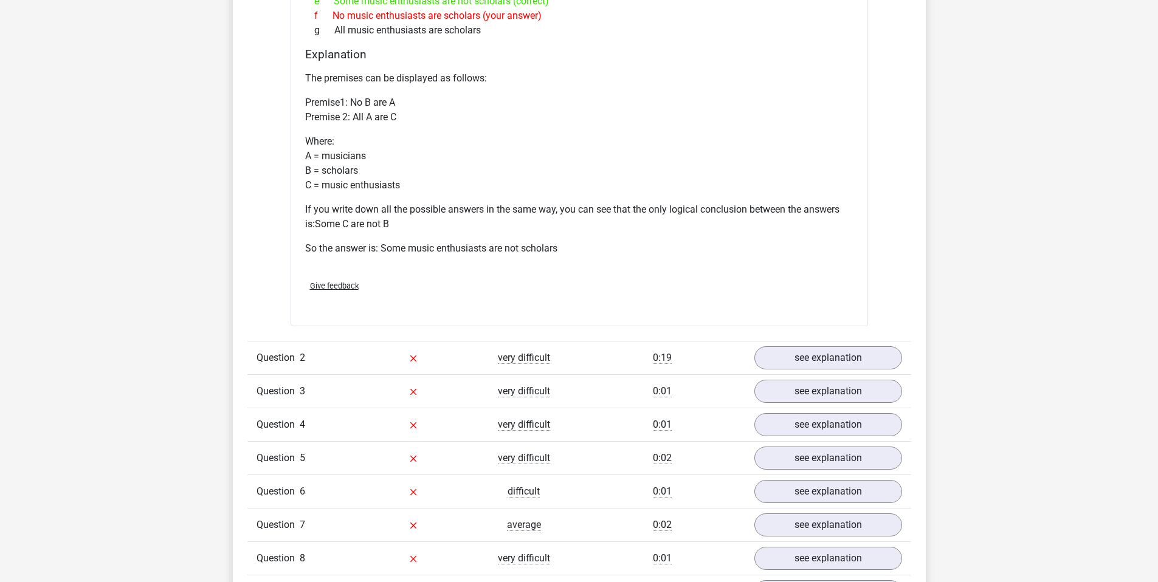
scroll to position [1215, 0]
